Goal: Complete application form

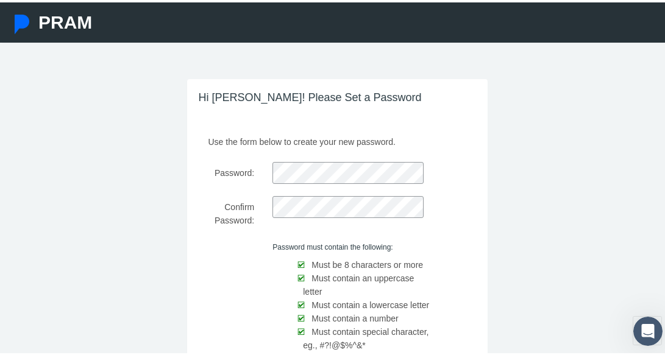
scroll to position [122, 0]
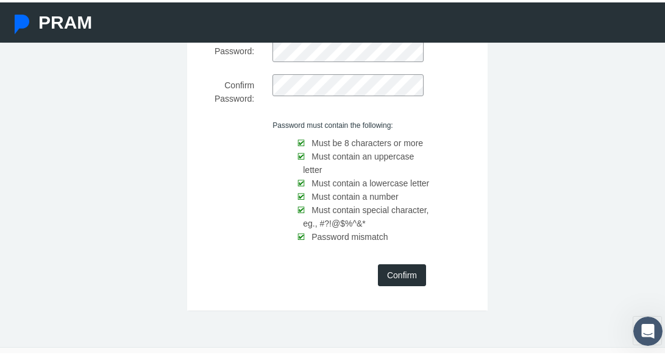
click at [397, 284] on input "Confirm" at bounding box center [402, 273] width 48 height 22
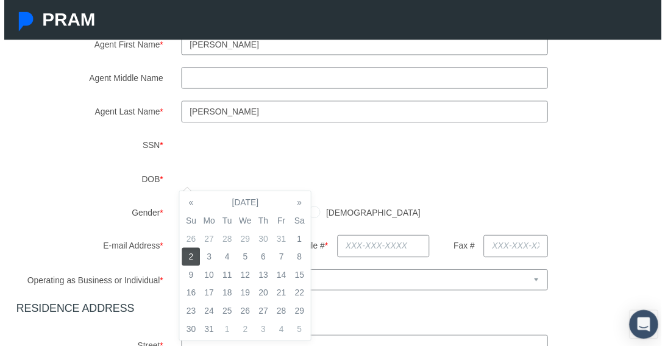
scroll to position [244, 0]
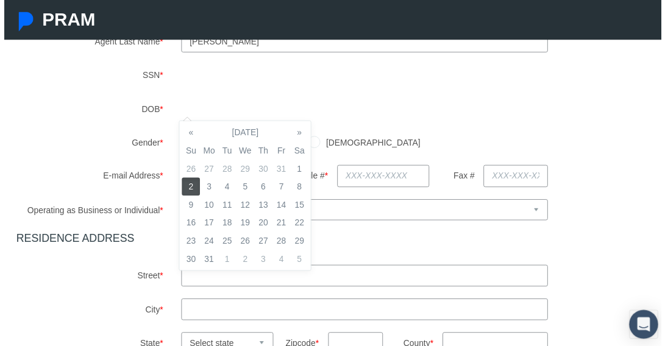
click at [193, 193] on td "2" at bounding box center [189, 189] width 18 height 18
click at [366, 203] on div "Agent First Name * Aline Agent Middle Name Agent Last Name * SSN" at bounding box center [337, 245] width 650 height 564
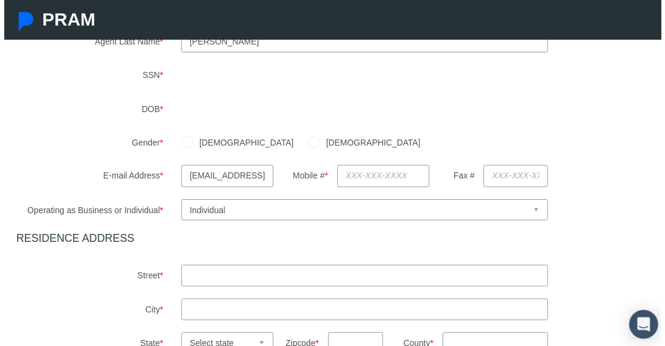
click at [320, 140] on label "Female" at bounding box center [371, 144] width 102 height 13
click at [308, 140] on input "Female" at bounding box center [314, 143] width 12 height 12
radio input "true"
click at [355, 180] on input "text" at bounding box center [383, 178] width 93 height 22
type input "585-764-7510"
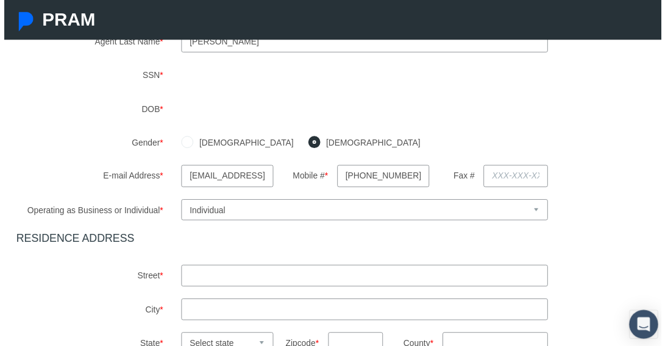
type input "73 Creek Ridge"
type input "Pittsford"
select select "NY"
type input "14534"
type input "NY"
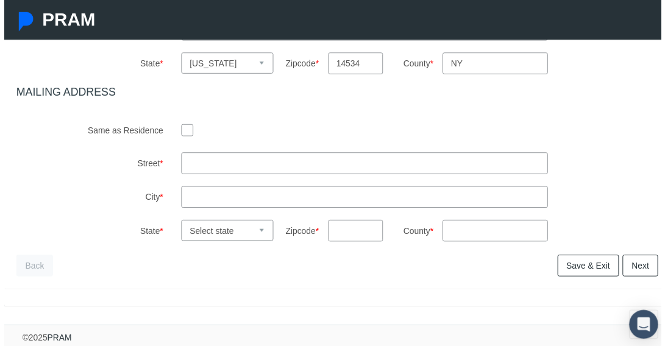
scroll to position [549, 0]
type input "585-764-7510"
click at [184, 137] on input "checkbox" at bounding box center [185, 131] width 12 height 12
checkbox input "true"
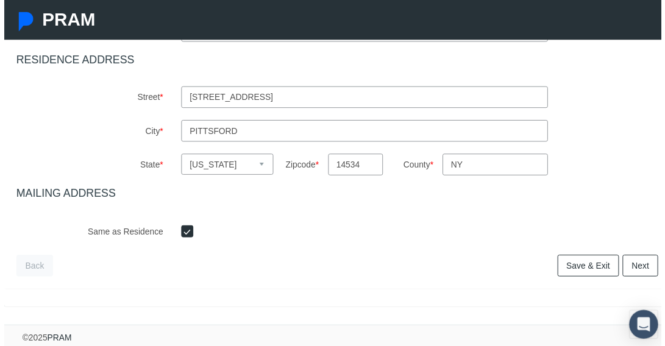
click at [641, 263] on link "Next" at bounding box center [644, 269] width 36 height 22
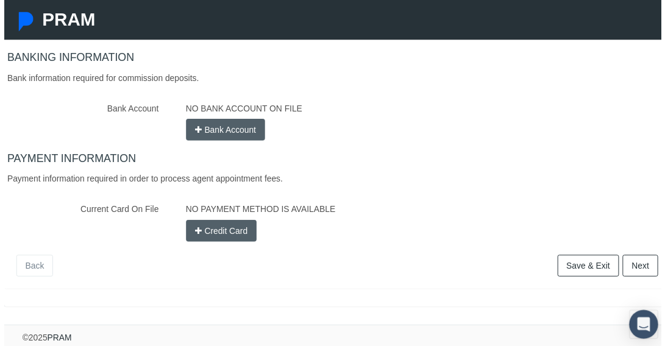
scroll to position [280, 0]
type input "18410365"
click at [218, 126] on button "Bank Account" at bounding box center [224, 131] width 80 height 22
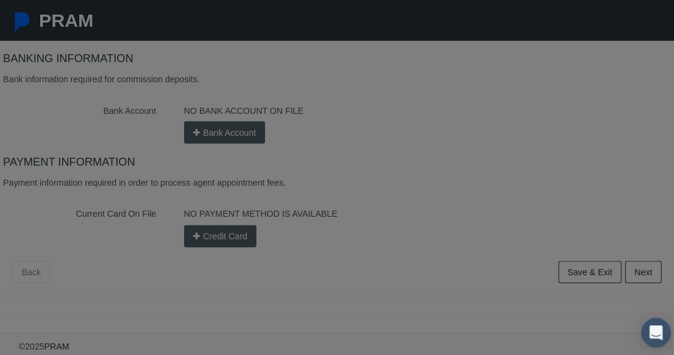
scroll to position [293, 0]
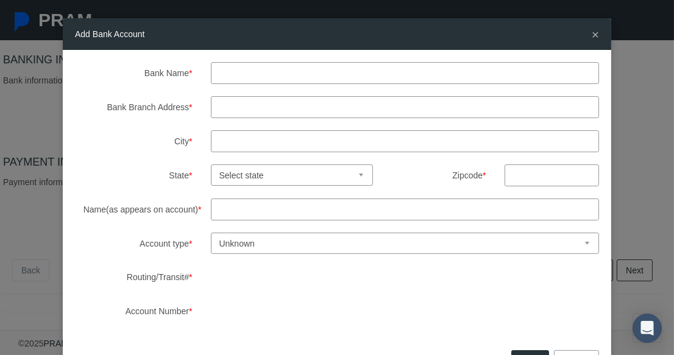
click at [252, 72] on input "Bank Name *" at bounding box center [405, 73] width 389 height 22
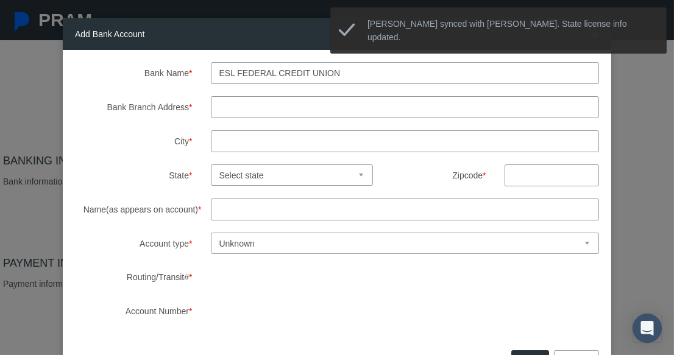
type input "ESL Federal credit union"
click at [241, 104] on input "Bank Branch Address *" at bounding box center [405, 107] width 389 height 22
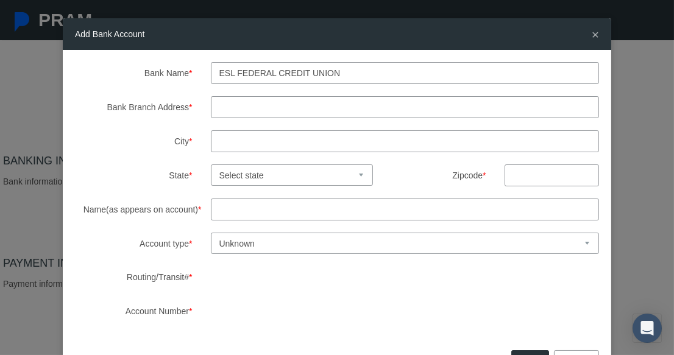
paste input "225 Chestnut Street, Rochester NY 14604"
drag, startPoint x: 310, startPoint y: 106, endPoint x: 357, endPoint y: 107, distance: 46.9
click at [357, 107] on input "225 Chestnut Street, Rochester NY 14604" at bounding box center [405, 107] width 389 height 22
type input "225 Chestnut Street, NY 14604"
click at [356, 141] on input "City *" at bounding box center [405, 141] width 389 height 22
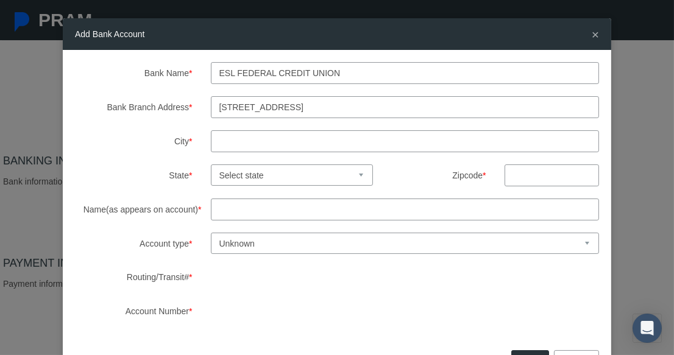
paste input "Rochester"
type input "Rochester"
drag, startPoint x: 311, startPoint y: 106, endPoint x: 330, endPoint y: 106, distance: 19.5
click at [330, 106] on input "225 Chestnut Street, NY 14604" at bounding box center [405, 107] width 389 height 22
click at [329, 106] on input "225 Chestnut Street, NY 14604" at bounding box center [405, 107] width 389 height 22
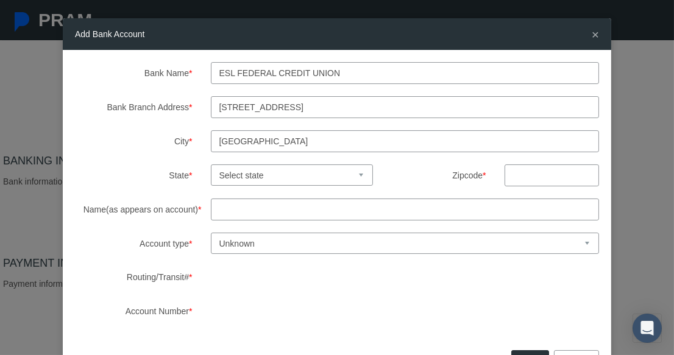
drag, startPoint x: 323, startPoint y: 107, endPoint x: 380, endPoint y: 108, distance: 56.7
click at [380, 108] on input "225 Chestnut Street, NY 14604" at bounding box center [405, 107] width 389 height 22
type input "225 Chestnut Street, NY"
click at [527, 177] on input "text" at bounding box center [552, 176] width 94 height 22
paste input "1460"
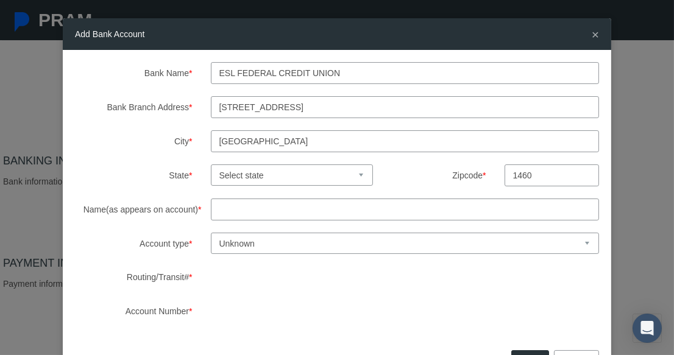
click at [511, 178] on input "1460" at bounding box center [552, 176] width 94 height 22
click at [539, 178] on input "1460" at bounding box center [552, 176] width 94 height 22
type input "14604"
click at [336, 176] on select "Select state Alabama Alaska Arizona Arkansas California Colorado Connecticut De…" at bounding box center [292, 175] width 163 height 21
select select "NY"
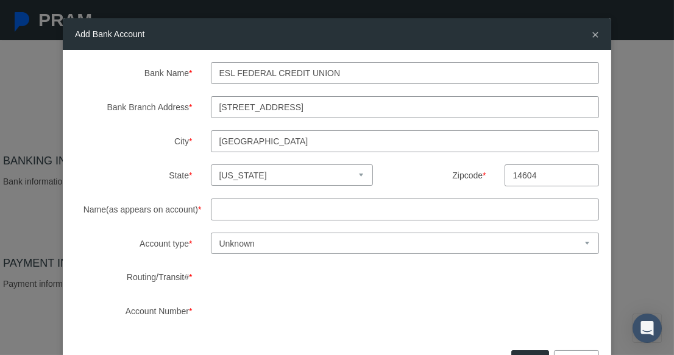
click at [211, 165] on select "Select state Alabama Alaska Arizona Arkansas California Colorado Connecticut De…" at bounding box center [292, 175] width 163 height 21
click at [335, 110] on input "225 Chestnut Street, NY" at bounding box center [405, 107] width 389 height 22
type input "225 Chestnut Street"
click at [274, 211] on input "Name(as appears on account) *" at bounding box center [405, 210] width 389 height 22
type input "ALINE NGUYEN"
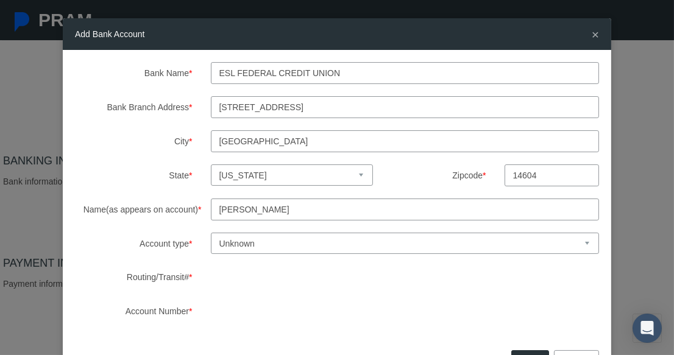
drag, startPoint x: 271, startPoint y: 246, endPoint x: 215, endPoint y: 246, distance: 56.1
click at [215, 246] on select "Unknown Checking Savings" at bounding box center [405, 243] width 389 height 21
select select "1"
click at [211, 233] on select "Unknown Checking Savings" at bounding box center [405, 243] width 389 height 21
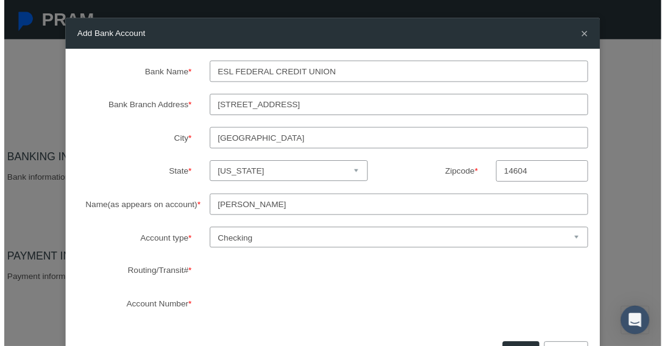
scroll to position [47, 0]
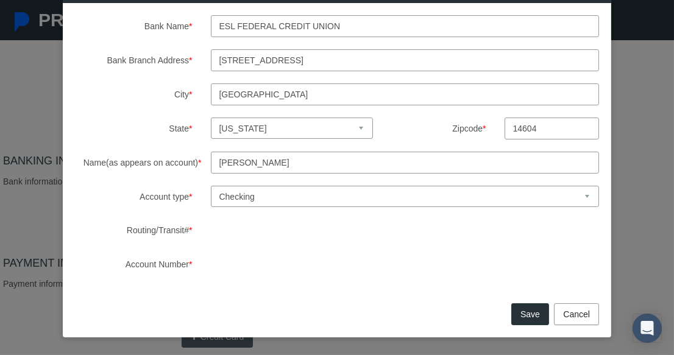
click at [514, 313] on button "Save" at bounding box center [530, 315] width 38 height 22
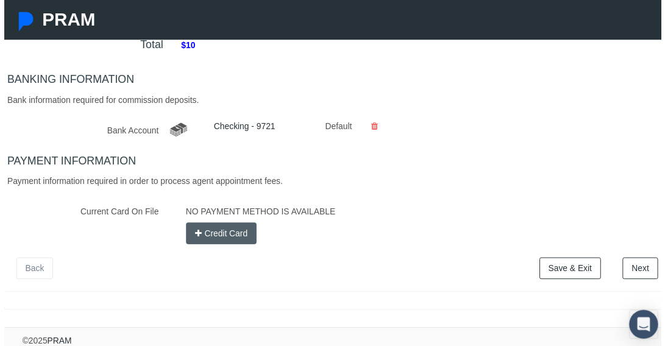
scroll to position [361, 0]
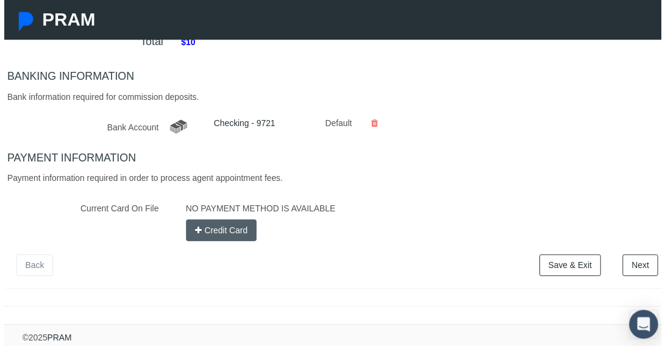
click at [236, 233] on button "Credit Card" at bounding box center [220, 233] width 72 height 22
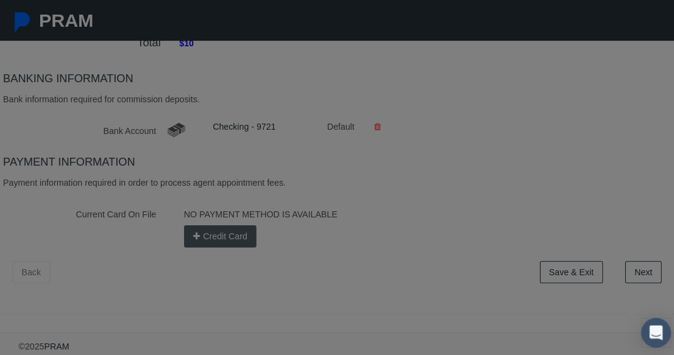
scroll to position [352, 0]
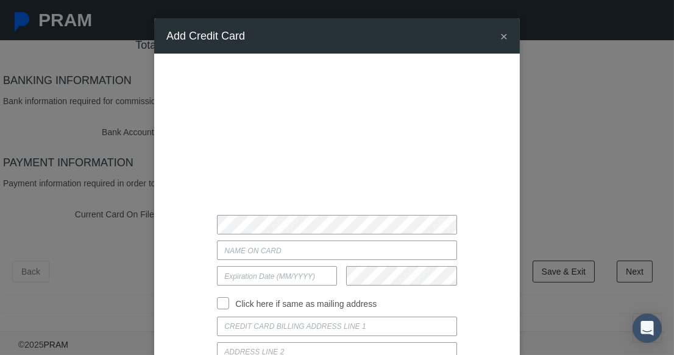
click at [244, 257] on input "Current Card On File" at bounding box center [337, 251] width 240 height 20
type input "aline l nguyen"
click at [280, 272] on input "text" at bounding box center [277, 276] width 120 height 20
type input "04 / 2029"
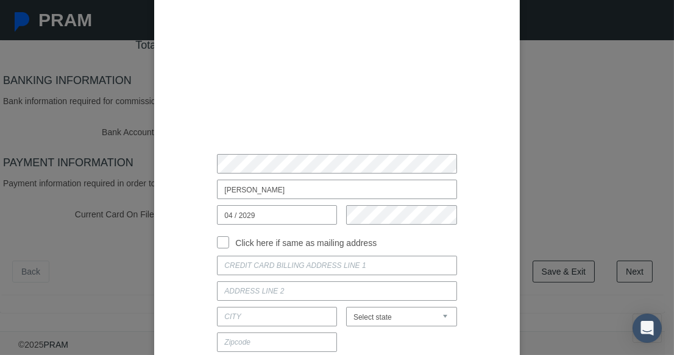
click at [220, 243] on input "Click here if same as mailing address" at bounding box center [223, 241] width 12 height 12
checkbox input "true"
type input "73 CREEK RIDGE"
type input "PITTSFORD"
select select "NY"
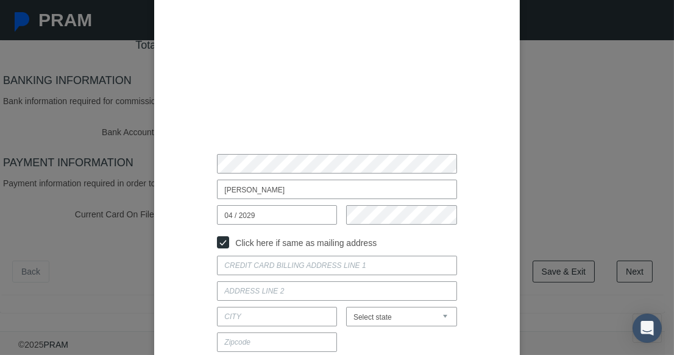
type input "14534"
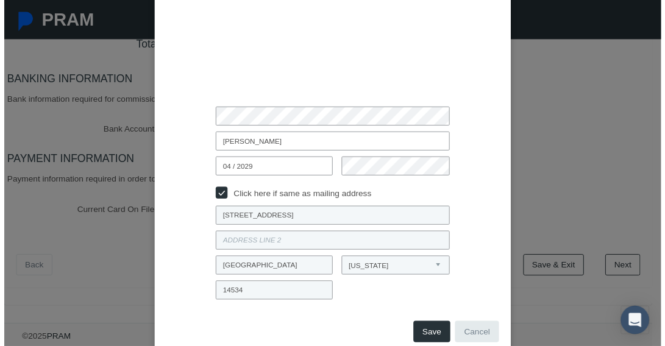
scroll to position [122, 0]
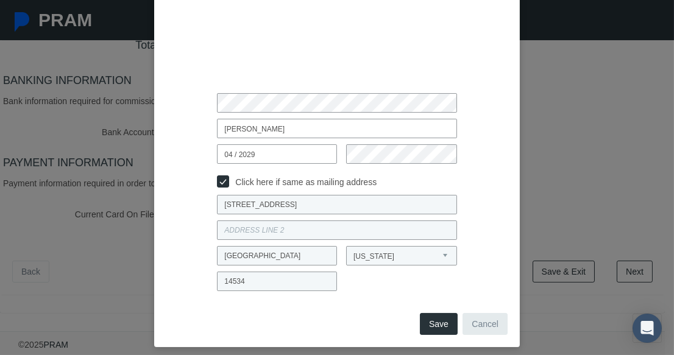
click at [438, 328] on button "Save" at bounding box center [439, 324] width 38 height 22
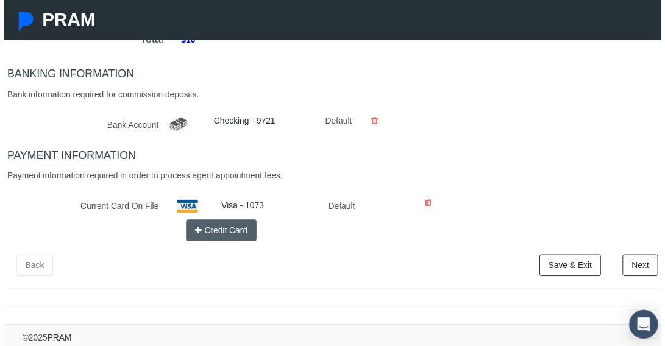
scroll to position [364, 0]
click at [643, 264] on link "Next" at bounding box center [644, 269] width 36 height 22
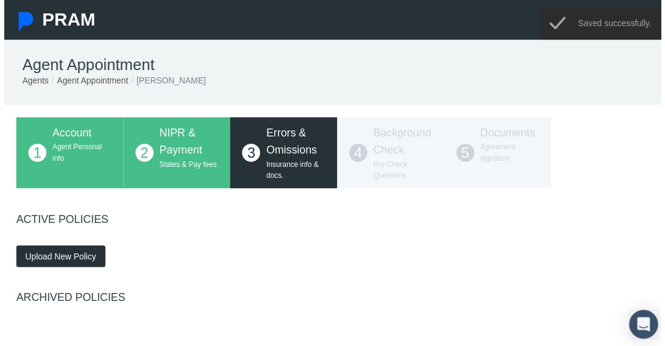
scroll to position [0, 0]
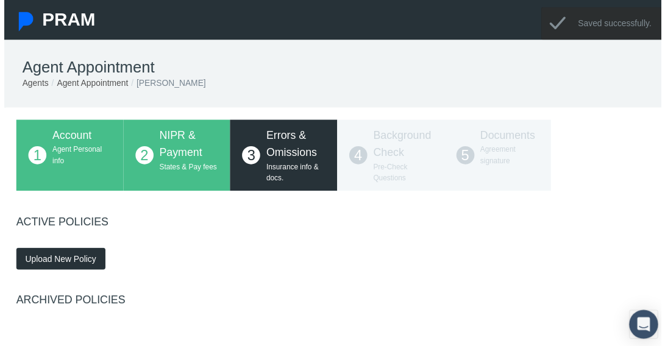
click at [52, 259] on span "Upload New Policy" at bounding box center [57, 262] width 72 height 10
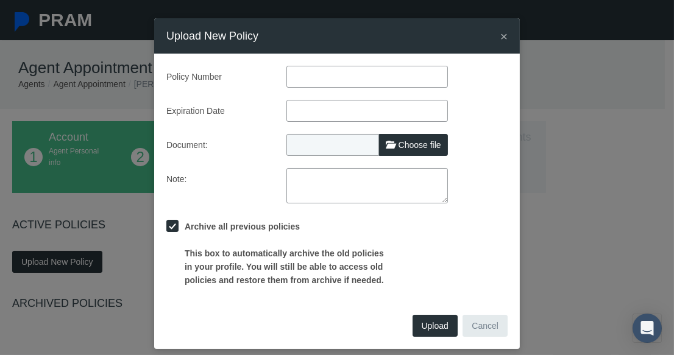
click at [411, 148] on span "Choose file" at bounding box center [420, 145] width 43 height 10
click at [411, 148] on input "Choose file" at bounding box center [367, 142] width 162 height 17
type input "C:\fakepath\Aline_Nguyen_lh-eo_certificate.pdf"
type input "Aline_Nguyen_lh-eo_certificate.pdf"
click at [342, 76] on input "text" at bounding box center [367, 77] width 162 height 22
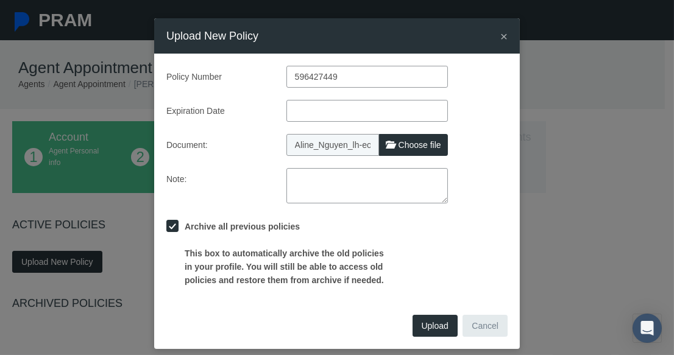
type input "596427449"
click at [319, 113] on input "text" at bounding box center [367, 111] width 162 height 22
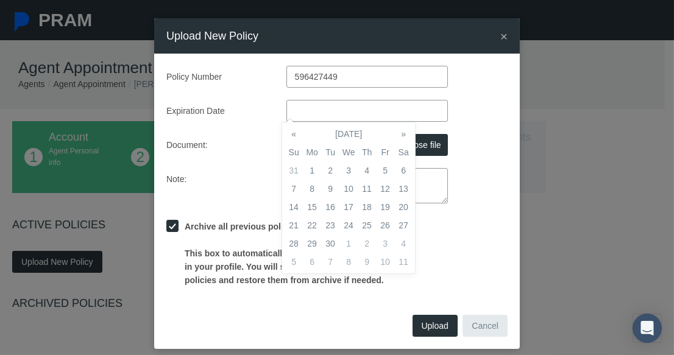
click at [350, 108] on input "text" at bounding box center [367, 111] width 162 height 22
type input "09/02/2026"
click at [346, 170] on td "2" at bounding box center [348, 171] width 18 height 18
click at [474, 207] on div "Policy Number 596427449 Expiration Date 09/02/2026 Document: Aline_Nguyen_lh-eo…" at bounding box center [336, 176] width 341 height 221
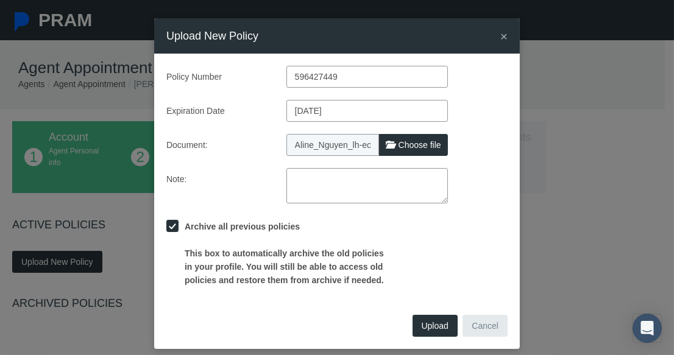
click at [438, 328] on span "Upload" at bounding box center [435, 326] width 27 height 10
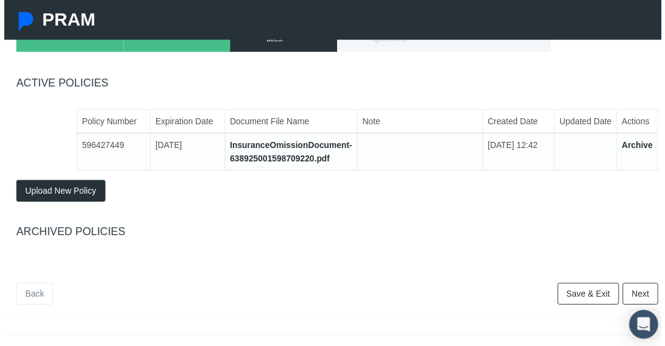
scroll to position [176, 0]
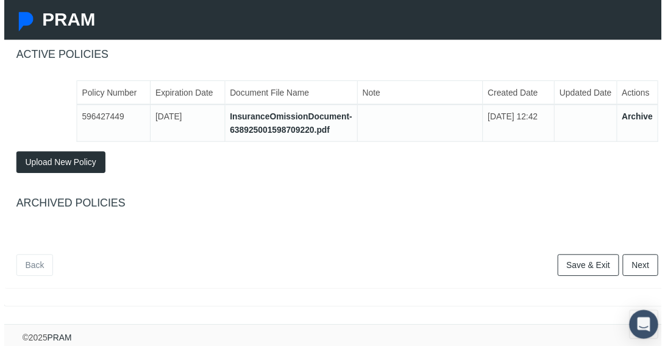
click at [639, 268] on link "Next" at bounding box center [644, 269] width 36 height 22
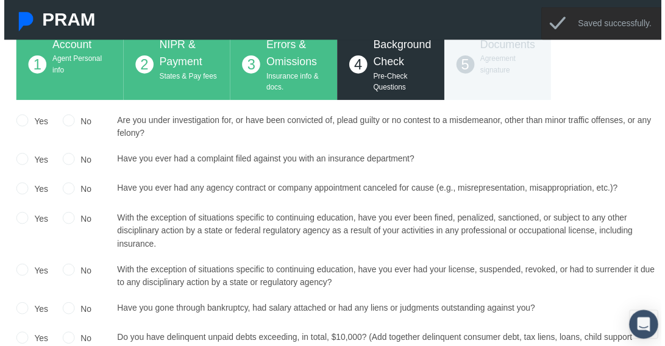
scroll to position [0, 0]
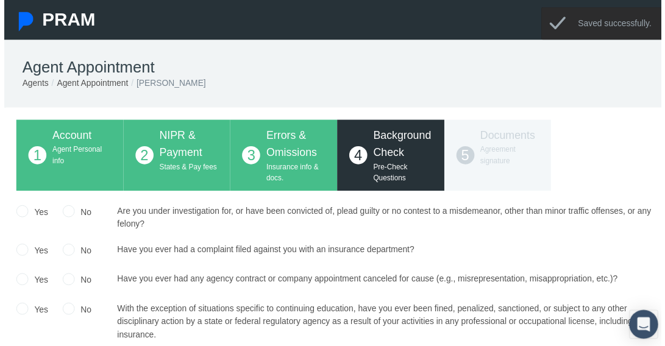
click at [65, 217] on input "No" at bounding box center [65, 213] width 12 height 12
radio input "true"
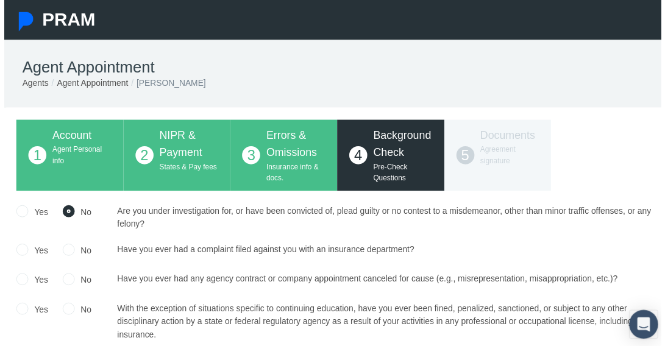
click at [70, 255] on input "No" at bounding box center [65, 252] width 12 height 12
radio input "true"
click at [70, 284] on input "No" at bounding box center [65, 281] width 12 height 12
radio input "true"
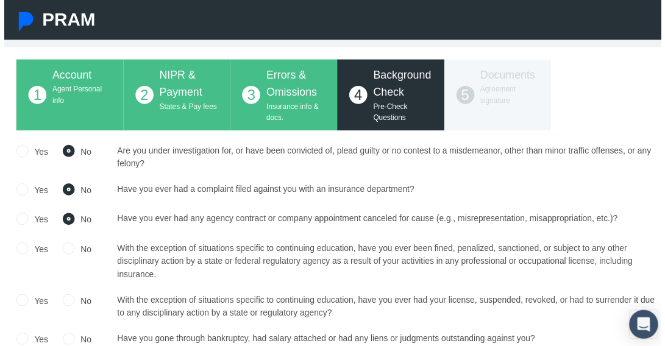
scroll to position [122, 0]
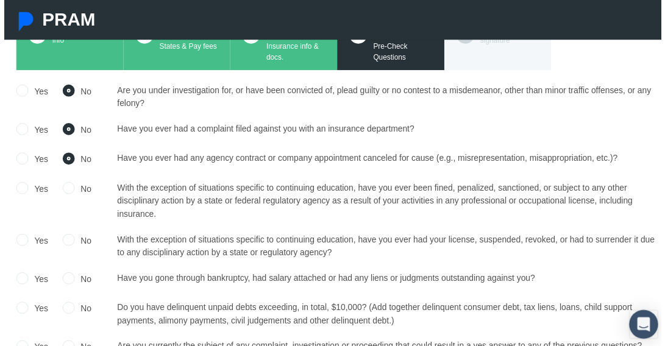
click at [61, 191] on input "No" at bounding box center [65, 189] width 12 height 12
radio input "true"
click at [66, 246] on input "No" at bounding box center [65, 242] width 12 height 12
radio input "true"
click at [59, 286] on input "No" at bounding box center [65, 281] width 12 height 12
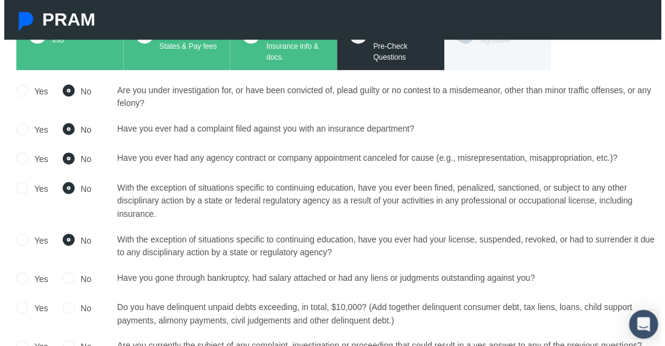
radio input "true"
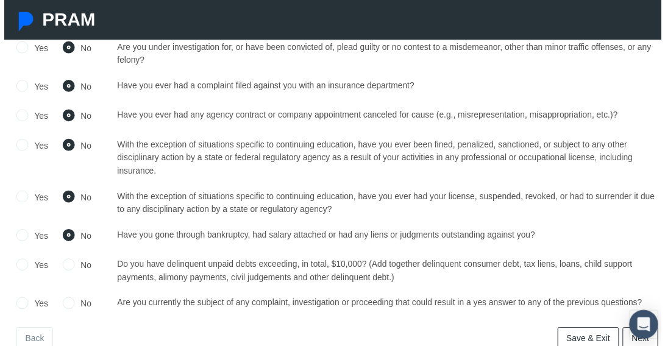
scroll to position [183, 0]
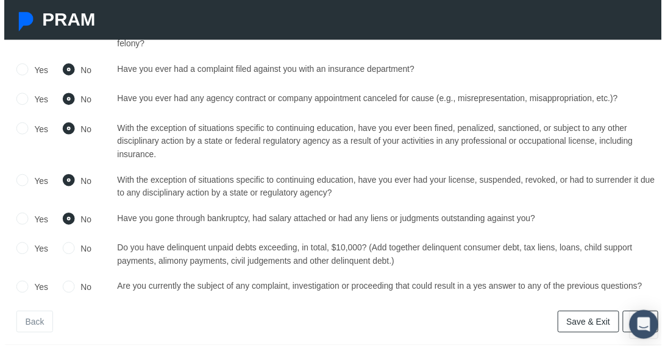
click at [60, 254] on input "No" at bounding box center [65, 250] width 12 height 12
radio input "true"
click at [60, 291] on input "No" at bounding box center [65, 289] width 12 height 12
radio input "true"
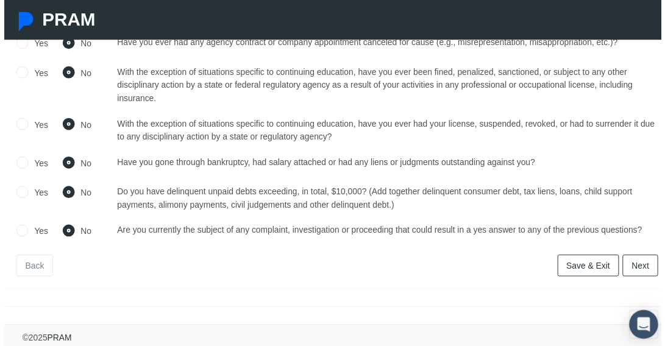
scroll to position [247, 0]
click at [638, 266] on link "Next" at bounding box center [644, 269] width 36 height 22
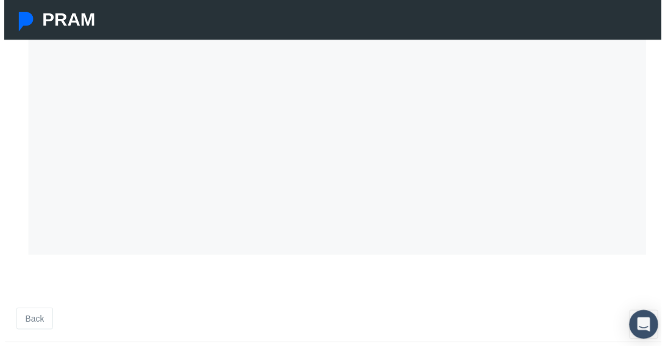
scroll to position [394, 0]
drag, startPoint x: 641, startPoint y: 74, endPoint x: 641, endPoint y: 82, distance: 8.5
click at [641, 76] on div "</div> You've Successfully E-Signed. Please click on the Finish button below. F…" at bounding box center [337, 41] width 650 height 408
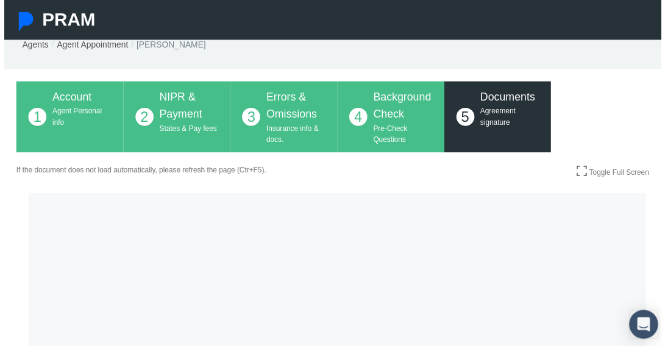
scroll to position [0, 0]
